Goal: Task Accomplishment & Management: Use online tool/utility

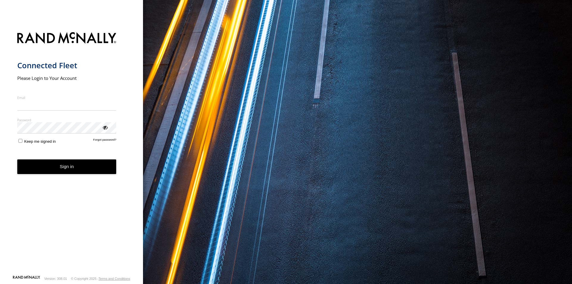
type input "**********"
click at [53, 177] on form "**********" at bounding box center [71, 152] width 109 height 246
click at [61, 163] on button "Sign in" at bounding box center [66, 166] width 99 height 15
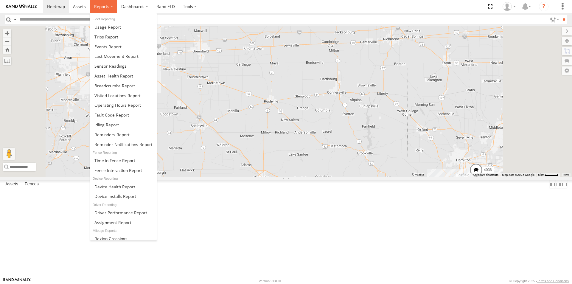
click at [106, 8] on span at bounding box center [101, 7] width 15 height 6
click at [104, 34] on span at bounding box center [106, 37] width 24 height 6
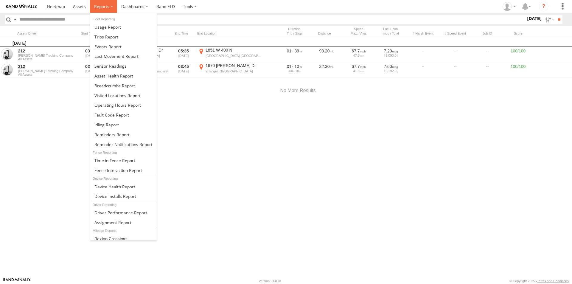
click at [109, 3] on label at bounding box center [103, 6] width 27 height 13
click at [117, 110] on link at bounding box center [123, 115] width 66 height 10
click at [110, 7] on label at bounding box center [103, 6] width 27 height 13
click at [104, 118] on link at bounding box center [123, 115] width 66 height 10
click at [101, 6] on span at bounding box center [101, 7] width 15 height 6
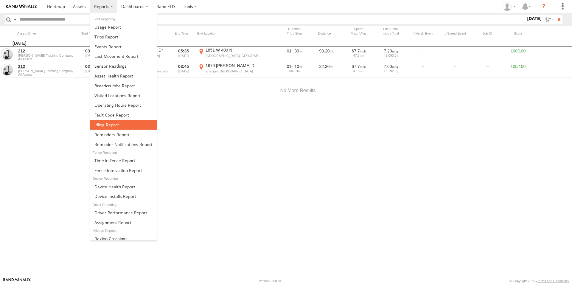
click at [106, 122] on span at bounding box center [106, 125] width 24 height 6
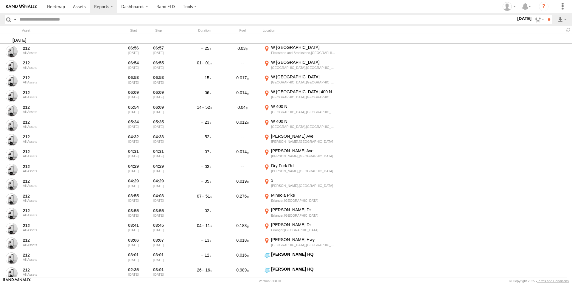
scroll to position [40, 0]
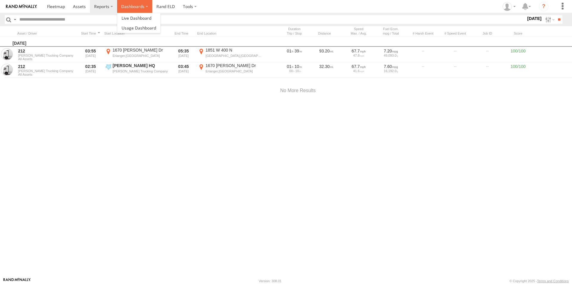
click at [129, 7] on label "Dashboards" at bounding box center [134, 6] width 35 height 13
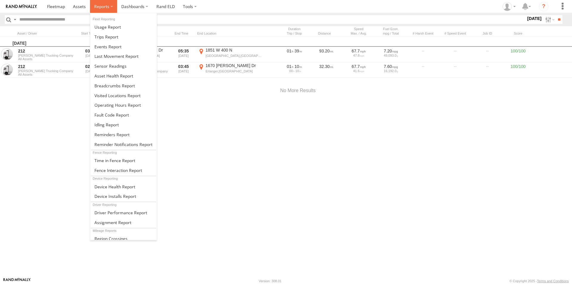
click at [110, 4] on label at bounding box center [103, 6] width 27 height 13
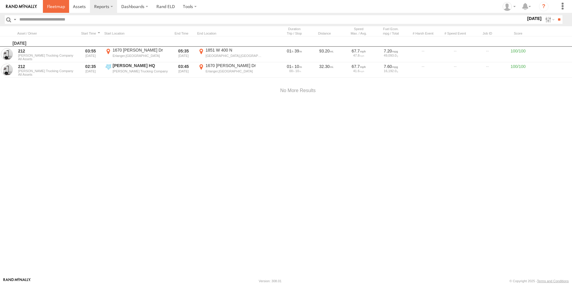
click at [57, 6] on span at bounding box center [56, 7] width 18 height 6
